Goal: Information Seeking & Learning: Learn about a topic

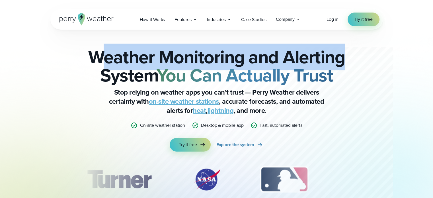
drag, startPoint x: 105, startPoint y: 50, endPoint x: 349, endPoint y: 63, distance: 244.4
click at [349, 63] on h2 "Weather Monitoring and Alerting System You Can Actually Trust" at bounding box center [217, 66] width 276 height 36
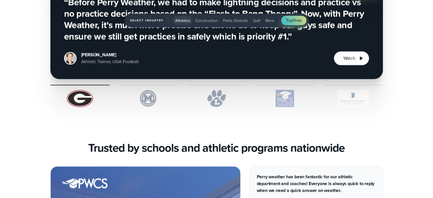
scroll to position [1510, 0]
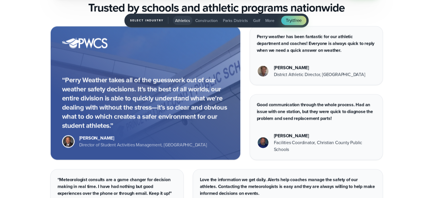
click at [205, 22] on span "Construction" at bounding box center [206, 21] width 23 height 6
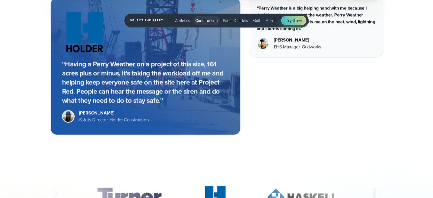
click at [231, 20] on span "Parks Districts" at bounding box center [235, 21] width 25 height 6
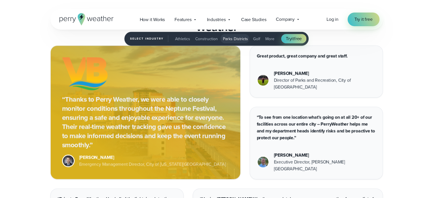
click at [256, 37] on span "Golf" at bounding box center [256, 39] width 7 height 6
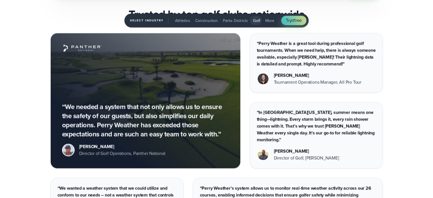
click at [269, 18] on span "More" at bounding box center [269, 21] width 9 height 6
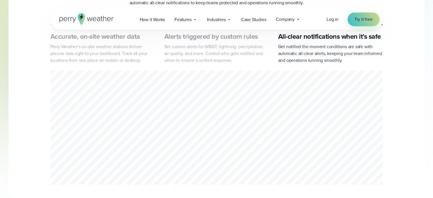
scroll to position [0, 0]
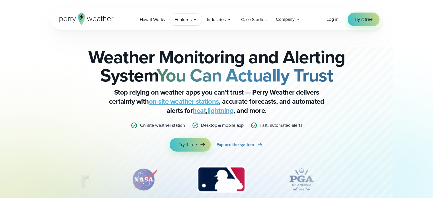
click at [189, 20] on span "Features" at bounding box center [183, 19] width 17 height 7
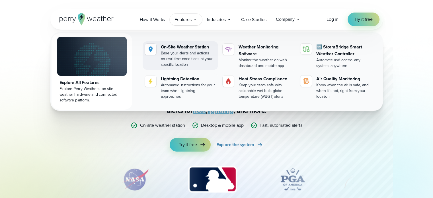
click at [180, 48] on div "On-Site Weather Station" at bounding box center [188, 47] width 55 height 7
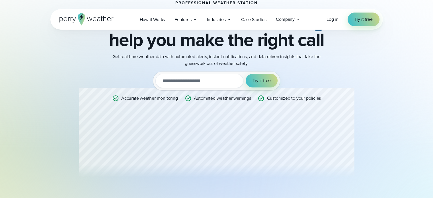
scroll to position [85, 0]
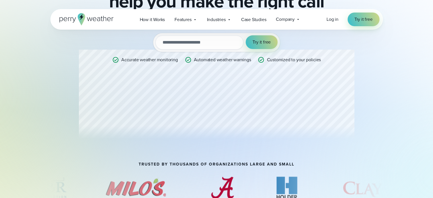
drag, startPoint x: 237, startPoint y: 91, endPoint x: 226, endPoint y: 87, distance: 12.1
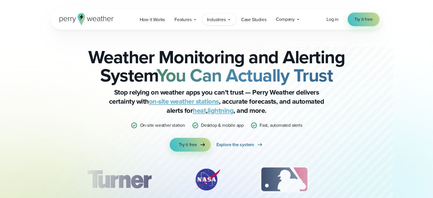
click at [218, 19] on span "Industries" at bounding box center [216, 19] width 19 height 7
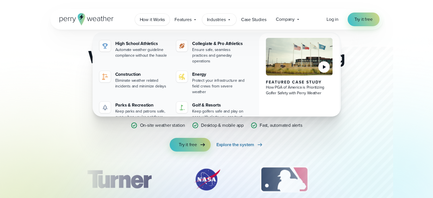
click at [150, 21] on span "How it Works" at bounding box center [152, 19] width 25 height 7
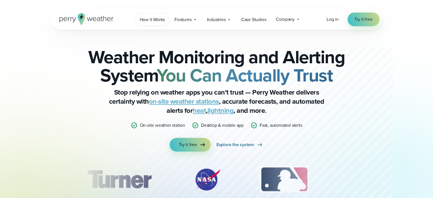
click at [150, 21] on span "How it Works" at bounding box center [152, 19] width 25 height 7
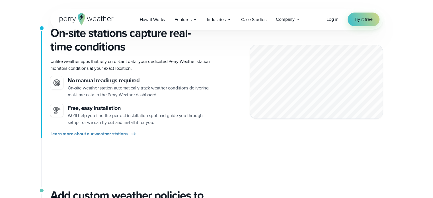
scroll to position [114, 0]
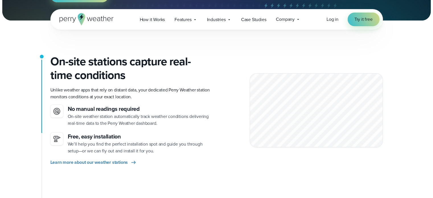
click at [350, 101] on div at bounding box center [316, 110] width 133 height 74
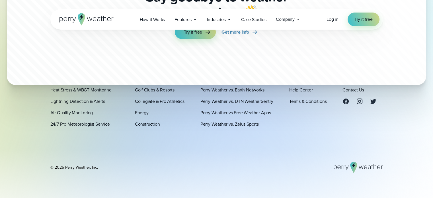
scroll to position [1637, 0]
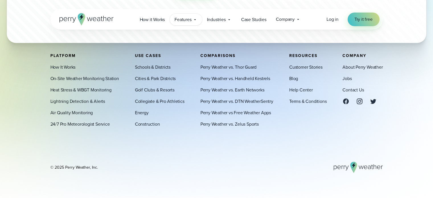
click at [175, 19] on span "Features" at bounding box center [183, 19] width 17 height 7
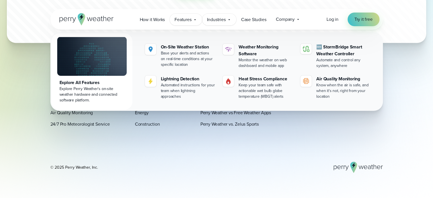
click at [214, 21] on span "Industries" at bounding box center [216, 19] width 19 height 7
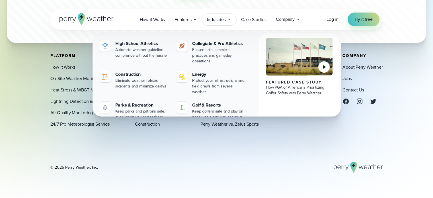
click at [105, 20] on icon at bounding box center [87, 19] width 54 height 12
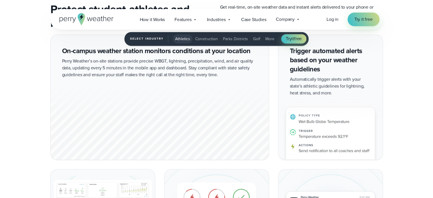
scroll to position [883, 0]
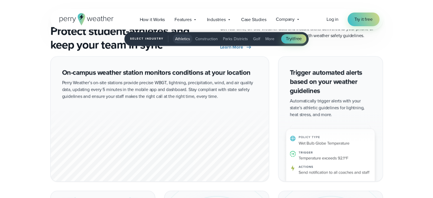
click at [205, 40] on span "Construction" at bounding box center [206, 39] width 23 height 6
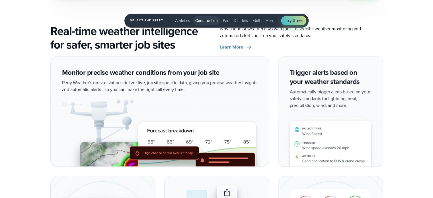
click at [233, 22] on span "Parks Districts" at bounding box center [235, 21] width 25 height 6
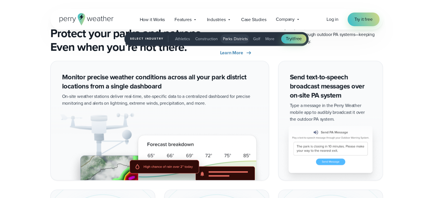
click at [256, 37] on span "Golf" at bounding box center [256, 39] width 7 height 6
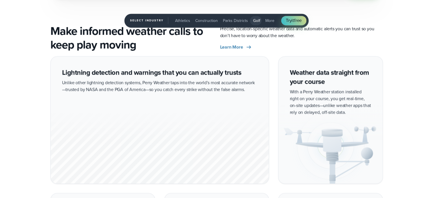
click at [268, 19] on span "More" at bounding box center [269, 21] width 9 height 6
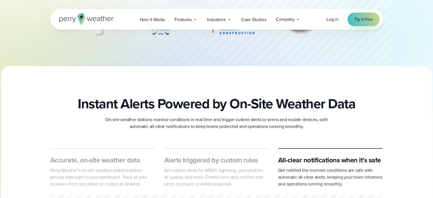
scroll to position [0, 0]
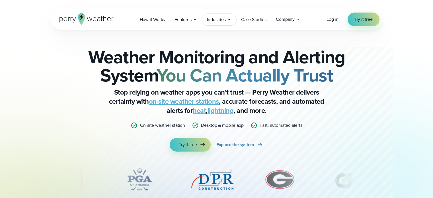
click at [223, 18] on span "Industries" at bounding box center [216, 19] width 19 height 7
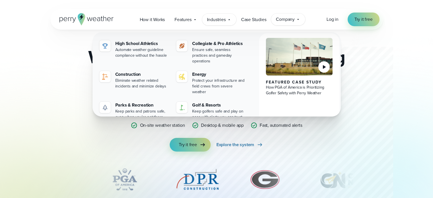
click at [295, 21] on span "Company" at bounding box center [285, 19] width 19 height 7
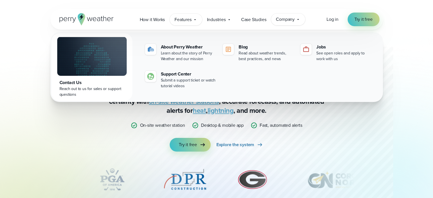
click at [196, 21] on icon at bounding box center [195, 19] width 5 height 5
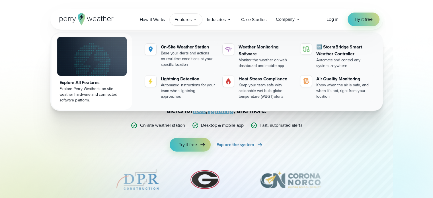
click at [404, 90] on div "Weather Monitoring and Alerting System You Can Actually Trust Stop relying on w…" at bounding box center [217, 126] width 410 height 192
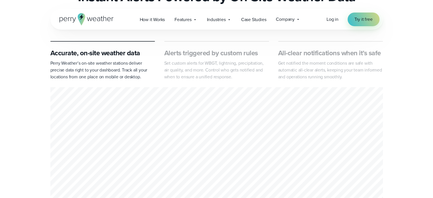
scroll to position [256, 0]
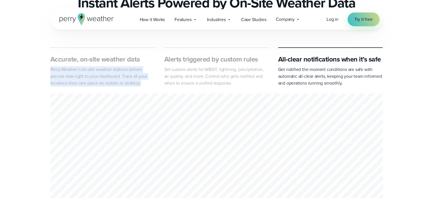
drag, startPoint x: 49, startPoint y: 69, endPoint x: 149, endPoint y: 84, distance: 100.5
click at [149, 84] on div "Accurate, on-site weather data Perry Weather’s on-site weather stations deliver…" at bounding box center [217, 128] width 410 height 162
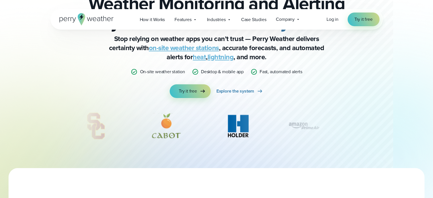
scroll to position [0, 0]
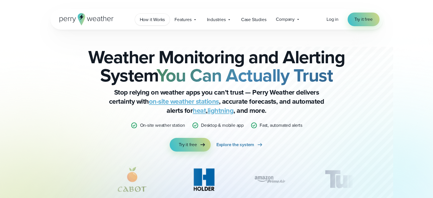
click at [152, 18] on span "How it Works" at bounding box center [152, 19] width 25 height 7
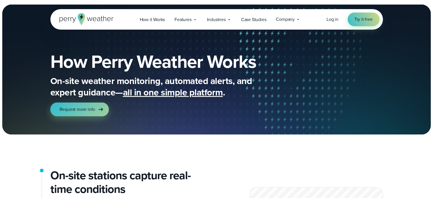
scroll to position [85, 0]
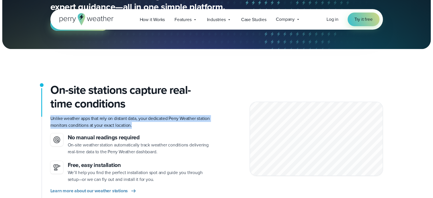
drag, startPoint x: 51, startPoint y: 120, endPoint x: 205, endPoint y: 124, distance: 154.7
click at [205, 124] on p "Unlike weather apps that rely on distant data, your dedicated Perry Weather sta…" at bounding box center [131, 122] width 162 height 14
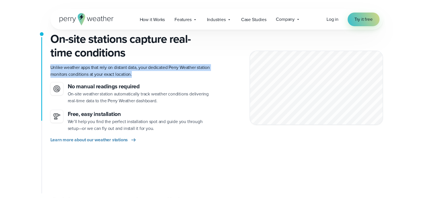
scroll to position [142, 0]
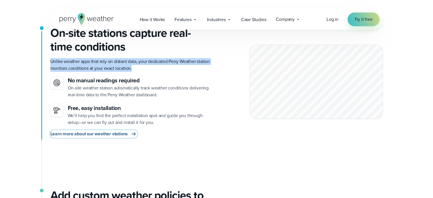
click at [129, 135] on link "Learn more about our weather stations" at bounding box center [93, 133] width 87 height 7
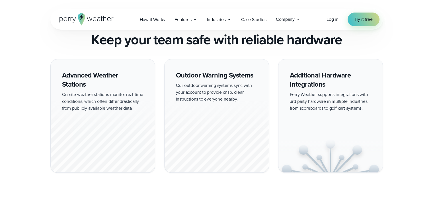
scroll to position [513, 0]
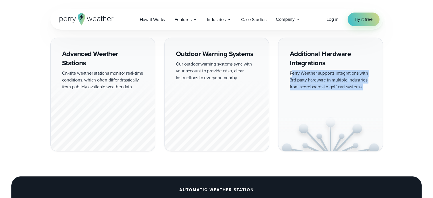
drag, startPoint x: 293, startPoint y: 73, endPoint x: 367, endPoint y: 85, distance: 75.4
click at [367, 85] on div "Additional Hardware Integrations Perry Weather supports integrations with 3rd p…" at bounding box center [330, 95] width 105 height 114
drag, startPoint x: 367, startPoint y: 85, endPoint x: 290, endPoint y: 70, distance: 78.7
click at [290, 70] on div "Additional Hardware Integrations Perry Weather supports integrations with 3rd p…" at bounding box center [330, 95] width 105 height 114
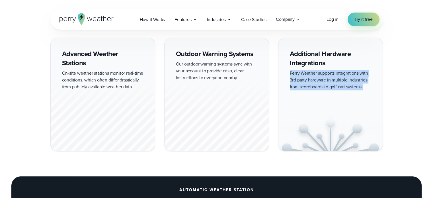
click at [340, 83] on div "Additional Hardware Integrations Perry Weather supports integrations with 3rd p…" at bounding box center [330, 95] width 105 height 114
drag, startPoint x: 366, startPoint y: 85, endPoint x: 294, endPoint y: 71, distance: 73.0
click at [294, 71] on div "Additional Hardware Integrations Perry Weather supports integrations with 3rd p…" at bounding box center [330, 95] width 105 height 114
click at [326, 86] on div "Additional Hardware Integrations Perry Weather supports integrations with 3rd p…" at bounding box center [330, 95] width 105 height 114
